Goal: Task Accomplishment & Management: Use online tool/utility

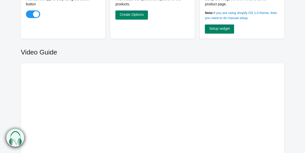
scroll to position [128, 0]
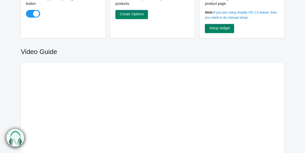
click at [9, 52] on main "Analytics Total Options Set 1 Total Options 6 Current Plan Basic Getting Starte…" at bounding box center [152, 56] width 305 height 323
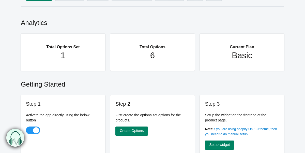
scroll to position [0, 0]
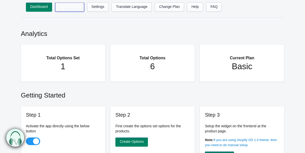
click at [75, 8] on link "Options Sets" at bounding box center [69, 7] width 29 height 9
click at [71, 8] on link "Options Sets" at bounding box center [69, 7] width 29 height 9
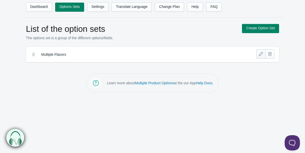
click at [261, 55] on link at bounding box center [261, 53] width 9 height 9
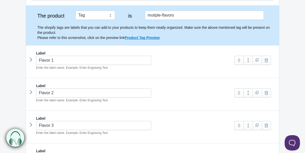
scroll to position [63, 0]
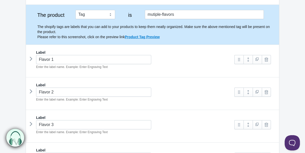
click at [81, 37] on p "The shopify tags are labels that you can add to your products to keep them neat…" at bounding box center [155, 31] width 237 height 15
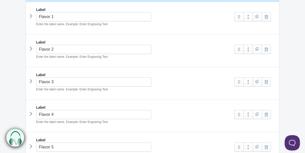
scroll to position [107, 0]
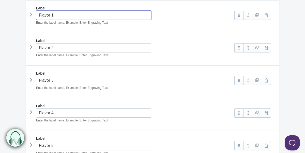
click at [77, 16] on input "Flavor 1" at bounding box center [93, 15] width 115 height 9
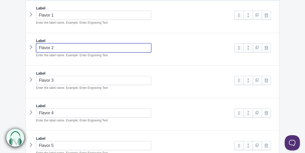
click at [78, 47] on input "Flavor 2" at bounding box center [93, 47] width 115 height 9
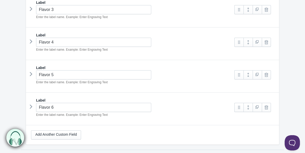
scroll to position [222, 0]
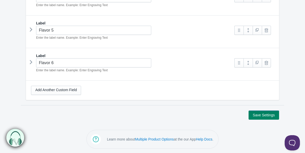
click at [96, 86] on div "Add Another Custom Field" at bounding box center [152, 90] width 243 height 9
click at [70, 90] on link "Add Another Custom Field" at bounding box center [56, 90] width 50 height 9
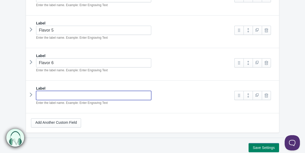
click at [60, 95] on input "text" at bounding box center [93, 95] width 115 height 9
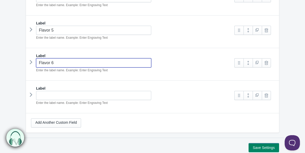
drag, startPoint x: 60, startPoint y: 62, endPoint x: 30, endPoint y: 62, distance: 29.8
click at [31, 62] on div "Flavor 6 Enter the label name. Example: Enter Engraving Text" at bounding box center [130, 65] width 199 height 15
click at [58, 64] on input "Flavor 6" at bounding box center [93, 62] width 115 height 9
drag, startPoint x: 58, startPoint y: 63, endPoint x: 34, endPoint y: 62, distance: 24.2
click at [34, 62] on div "Flavor 6 Enter the label name. Example: Enter Engraving Text" at bounding box center [130, 65] width 199 height 15
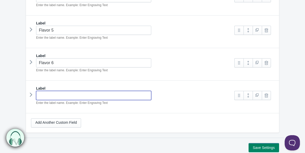
click at [50, 95] on input "text" at bounding box center [93, 95] width 115 height 9
paste input "Flavor 6"
click at [50, 95] on input "Flavor 6" at bounding box center [93, 95] width 115 height 9
type input "Flavor 7"
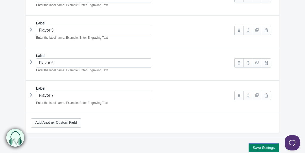
click at [131, 117] on div "Add Another Custom Field" at bounding box center [153, 122] width 254 height 19
click at [31, 93] on icon at bounding box center [31, 95] width 0 height 8
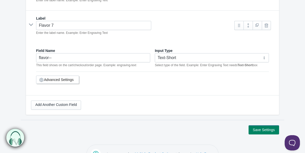
scroll to position [299, 0]
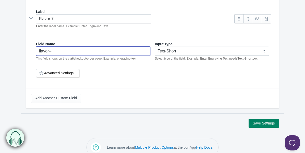
click at [78, 49] on input "flavor--" at bounding box center [93, 51] width 114 height 9
click at [55, 50] on input "flavor--" at bounding box center [93, 51] width 114 height 9
drag, startPoint x: 55, startPoint y: 50, endPoint x: 47, endPoint y: 50, distance: 7.9
click at [55, 50] on input "flavor--" at bounding box center [93, 51] width 114 height 9
click at [57, 51] on input "flavor--" at bounding box center [93, 51] width 114 height 9
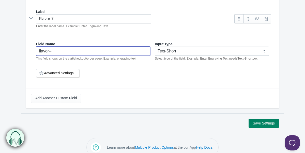
click at [56, 51] on input "flavor--" at bounding box center [93, 51] width 114 height 9
drag, startPoint x: 58, startPoint y: 51, endPoint x: 31, endPoint y: 55, distance: 27.5
click at [33, 53] on div "Field Name flavor-- This field shows on the cart/checkout/order page. Example: …" at bounding box center [152, 62] width 243 height 52
type input "C"
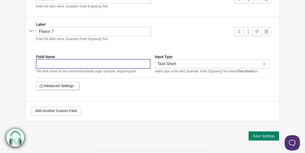
scroll to position [285, 0]
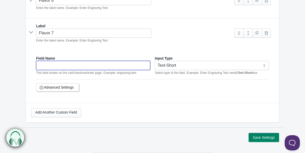
click at [67, 51] on div "Field Name This field shows on the cart/checkout/order page. Example: engraving…" at bounding box center [152, 77] width 243 height 52
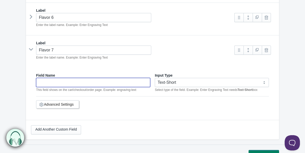
scroll to position [276, 0]
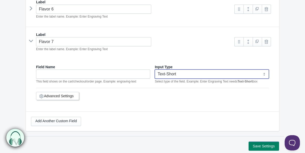
click at [175, 73] on select "Text-Short Text-Long Radio button Drop-down select Image Checkbox Datepicker" at bounding box center [212, 73] width 114 height 9
select select "3"
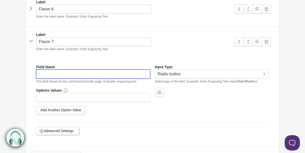
click at [115, 75] on input "text" at bounding box center [93, 73] width 114 height 9
type input "1"
type input "select 1"
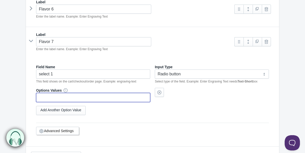
click at [138, 96] on input "text" at bounding box center [93, 97] width 114 height 9
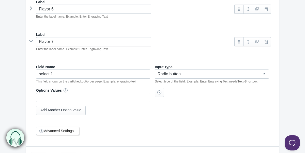
scroll to position [269, 0]
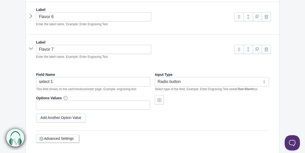
select select "3"
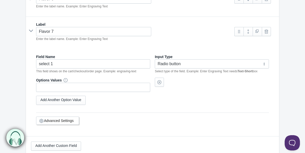
scroll to position [287, 0]
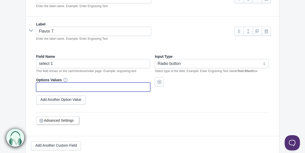
click at [104, 86] on input "text" at bounding box center [93, 86] width 114 height 9
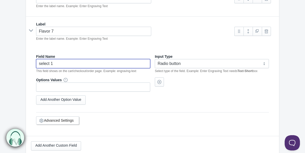
drag, startPoint x: 56, startPoint y: 63, endPoint x: 32, endPoint y: 63, distance: 23.9
click at [32, 63] on div "Field Name select 1 This field shows on the cart/checkout/order page. Example: …" at bounding box center [152, 92] width 243 height 87
type input "P"
type input "H"
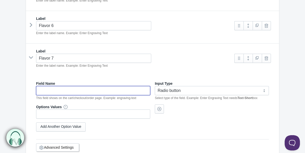
scroll to position [273, 0]
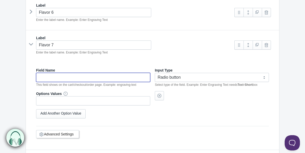
click at [54, 71] on label "Field Name" at bounding box center [45, 70] width 19 height 5
click at [51, 76] on input "text" at bounding box center [93, 77] width 114 height 9
click at [70, 86] on div "Field Name Flavor 7 This field shows on the cart/checkout/order page. Example: …" at bounding box center [152, 106] width 243 height 87
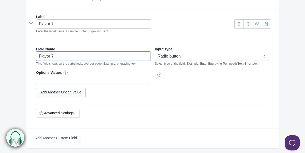
scroll to position [295, 0]
type input "Flavor 7"
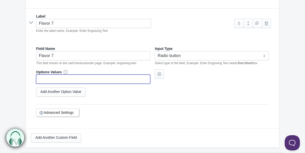
click at [69, 77] on input "text" at bounding box center [93, 79] width 114 height 9
click at [73, 91] on link "Add Another Option Value" at bounding box center [61, 92] width 50 height 9
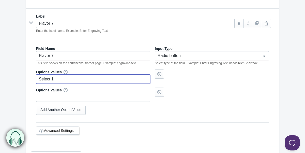
type input "Select 1"
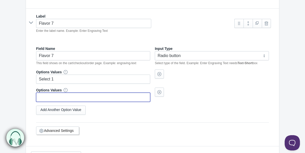
click at [67, 97] on input "text" at bounding box center [93, 97] width 114 height 9
click at [68, 110] on link "Add Another Option Value" at bounding box center [61, 110] width 50 height 9
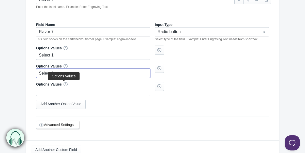
scroll to position [319, 0]
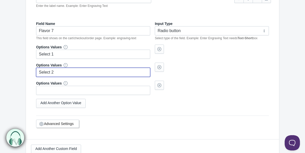
type input "Select 2"
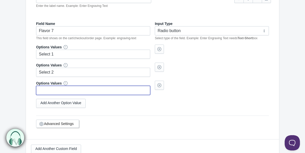
click at [63, 88] on input "text" at bounding box center [93, 90] width 114 height 9
type input "Select 3"
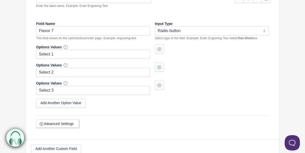
scroll to position [378, 0]
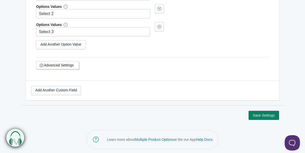
select select "3"
click at [258, 116] on button "Save Settings" at bounding box center [264, 115] width 31 height 9
